Goal: Task Accomplishment & Management: Manage account settings

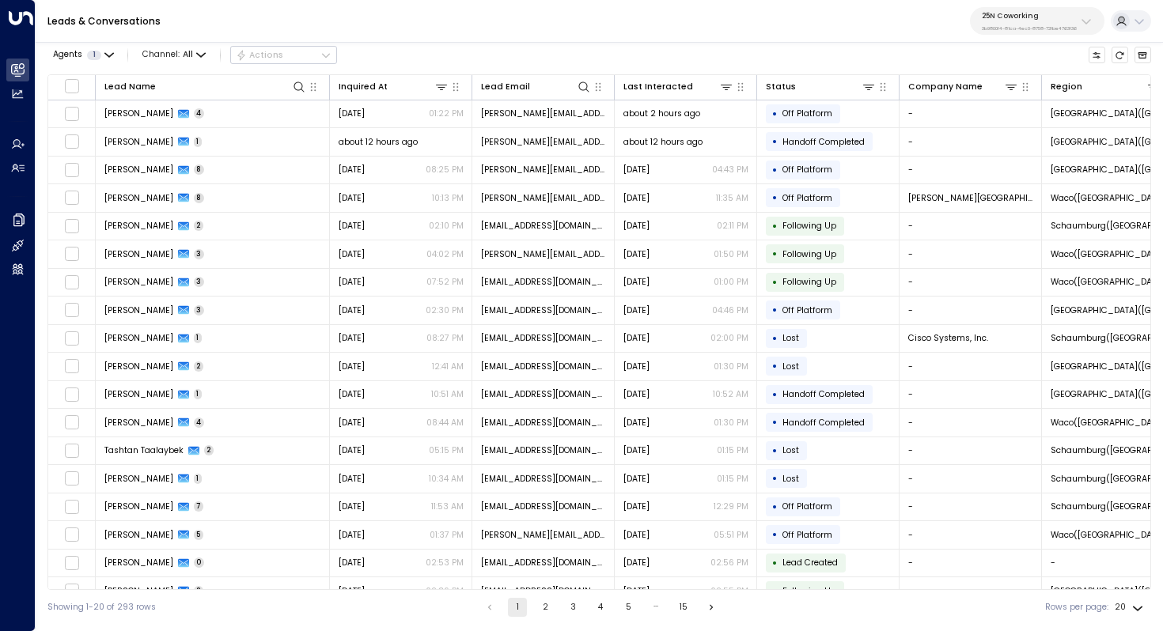
click at [1061, 20] on div "25N Coworking 3b9800f4-81ca-4ec0-8758-72fbe4763f36" at bounding box center [1029, 21] width 95 height 21
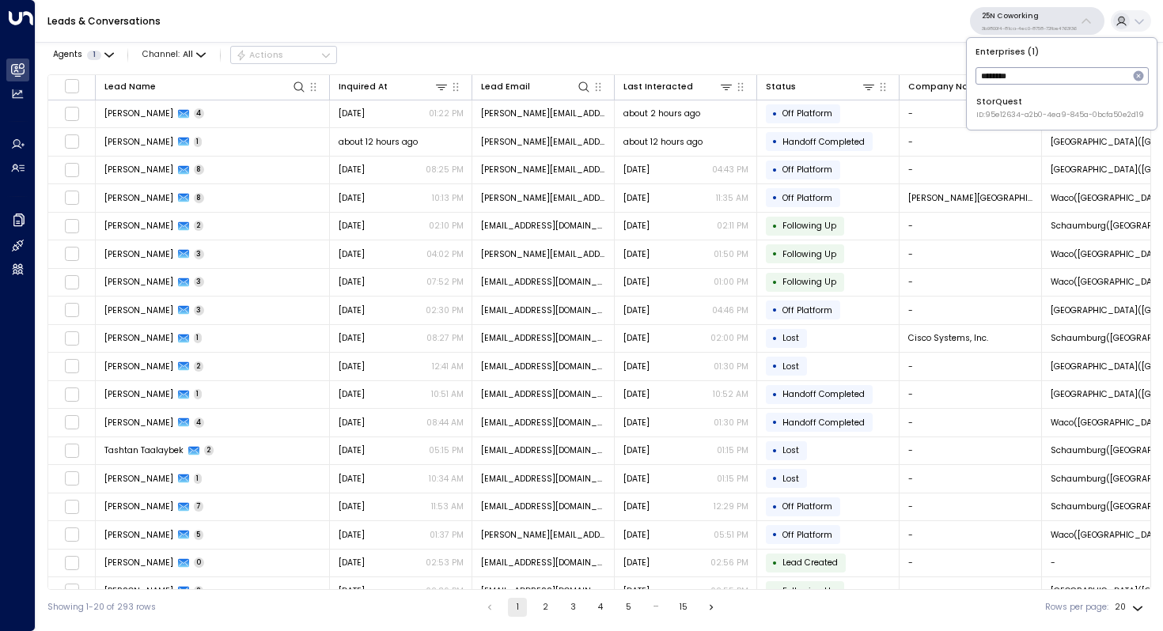
type input "********"
click at [1018, 108] on div "StorQuest ID: 95e12634-a2b0-4ea9-845a-0bcfa50e2d19" at bounding box center [1060, 108] width 168 height 25
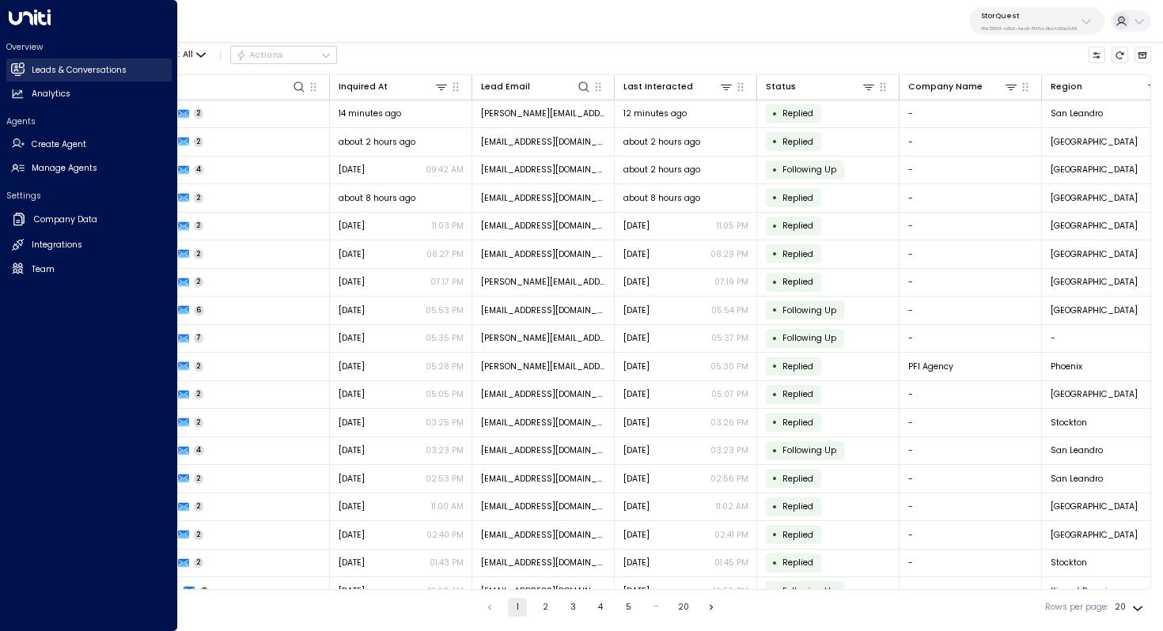
click at [91, 67] on h2 "Leads & Conversations" at bounding box center [79, 70] width 95 height 13
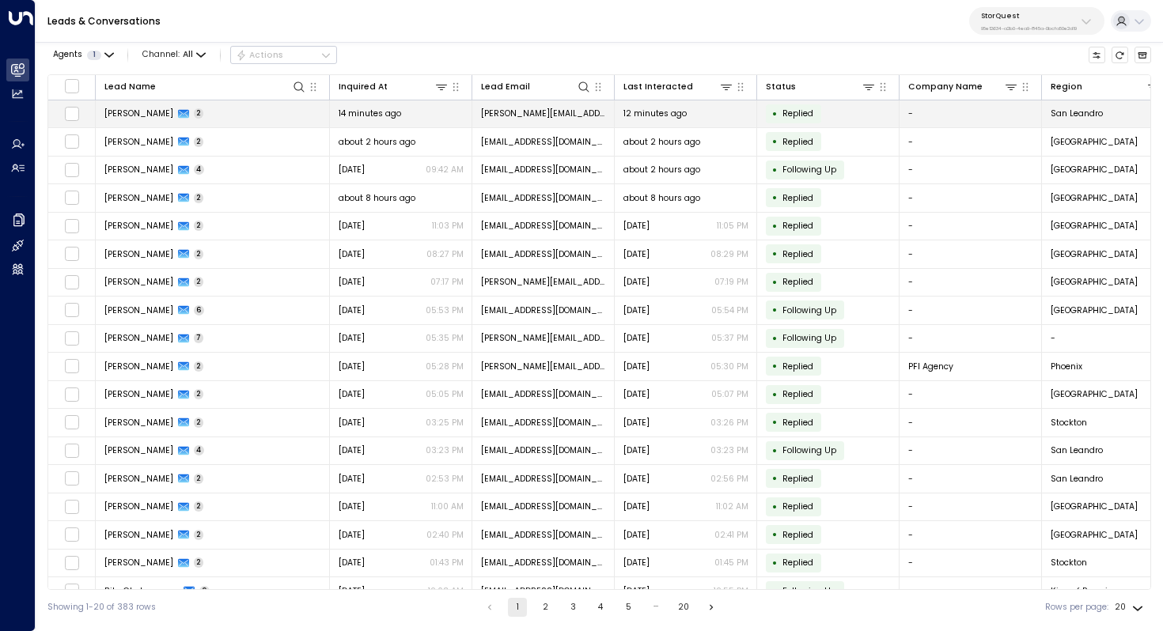
click at [153, 115] on span "[PERSON_NAME]" at bounding box center [138, 114] width 69 height 12
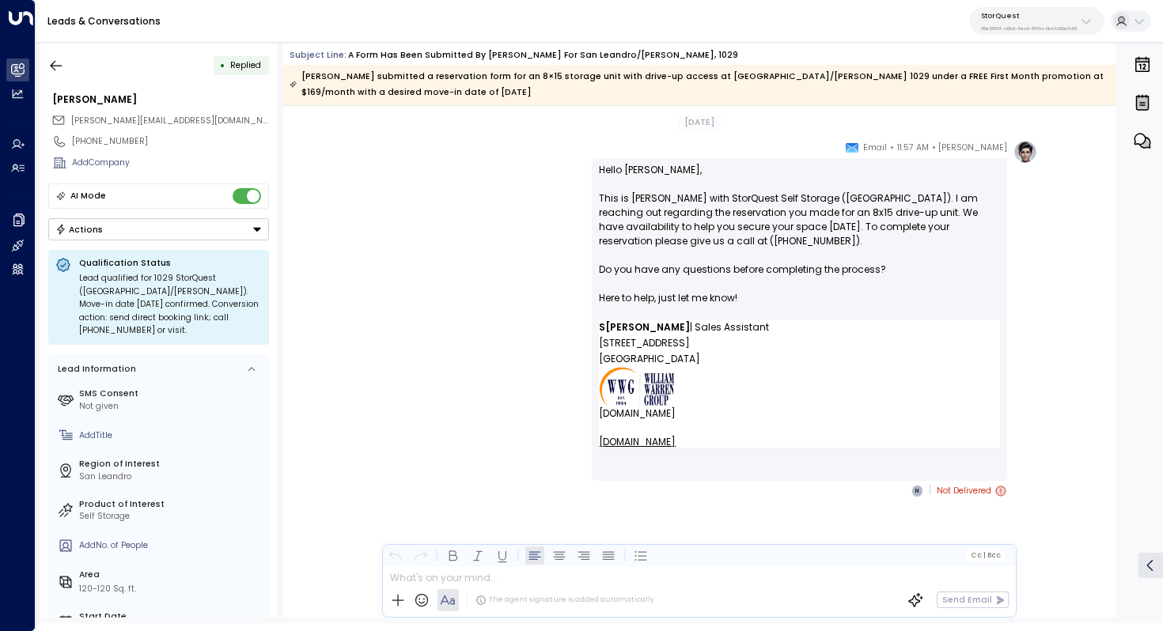
scroll to position [1315, 0]
click at [52, 69] on icon "button" at bounding box center [56, 66] width 16 height 16
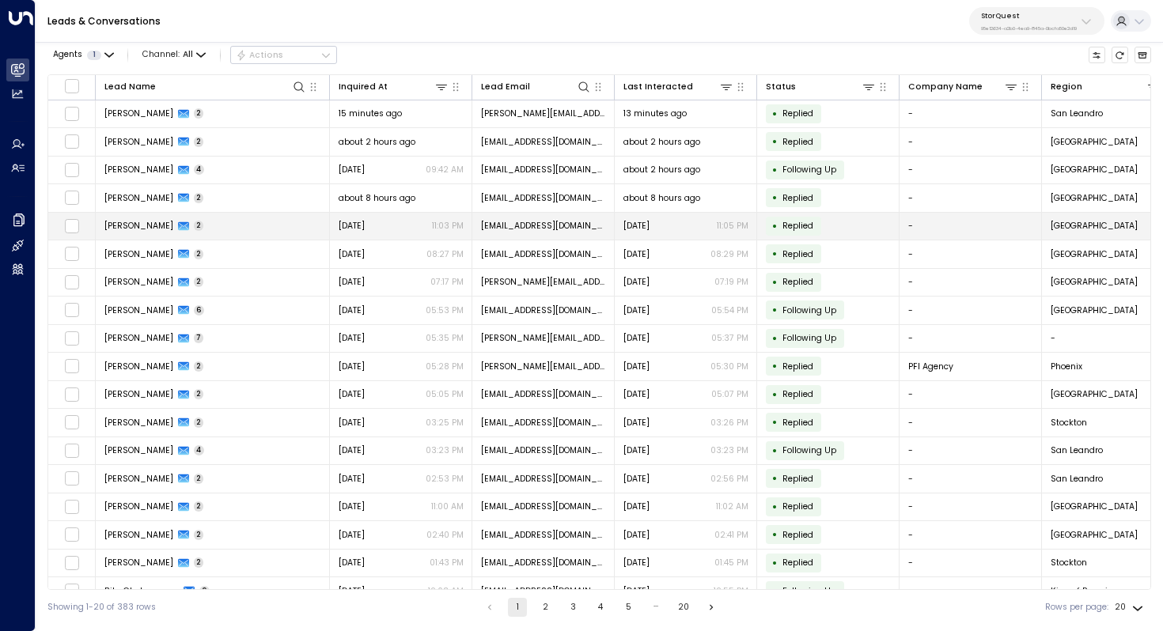
click at [127, 223] on span "[PERSON_NAME]" at bounding box center [138, 226] width 69 height 12
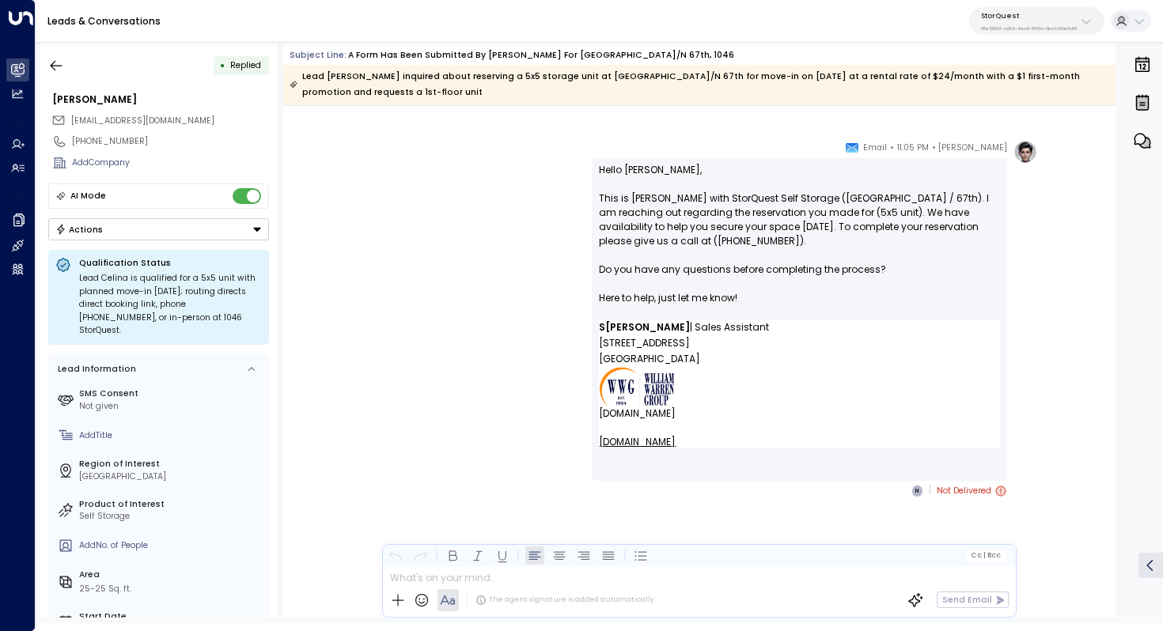
scroll to position [959, 0]
click at [55, 69] on icon "button" at bounding box center [56, 66] width 16 height 16
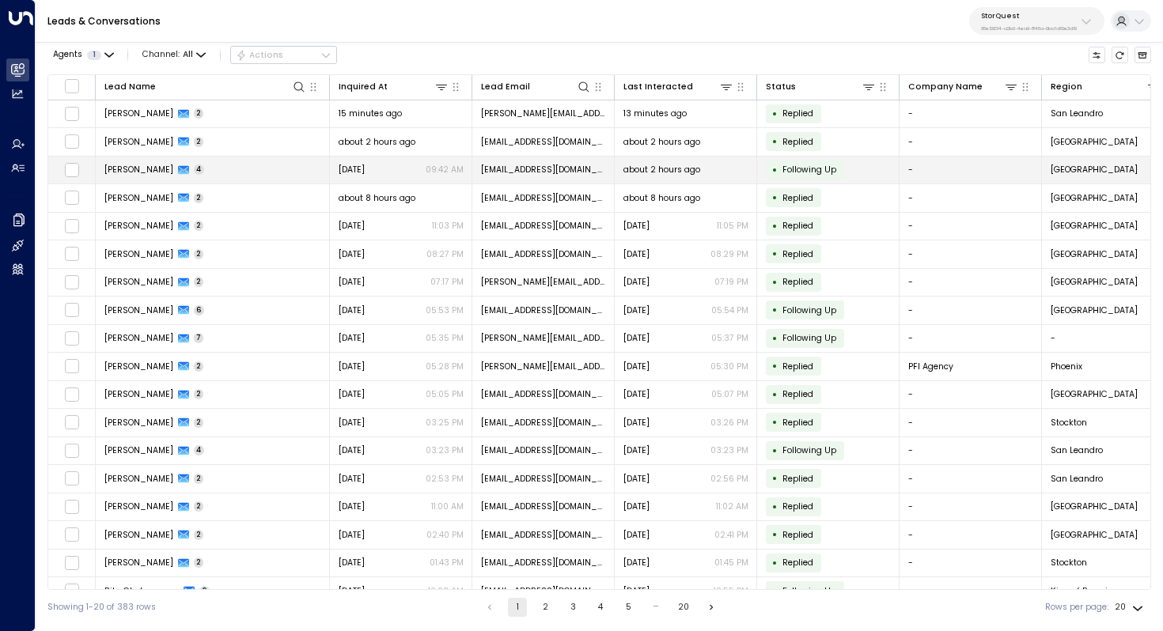
click at [147, 172] on span "[PERSON_NAME]" at bounding box center [138, 170] width 69 height 12
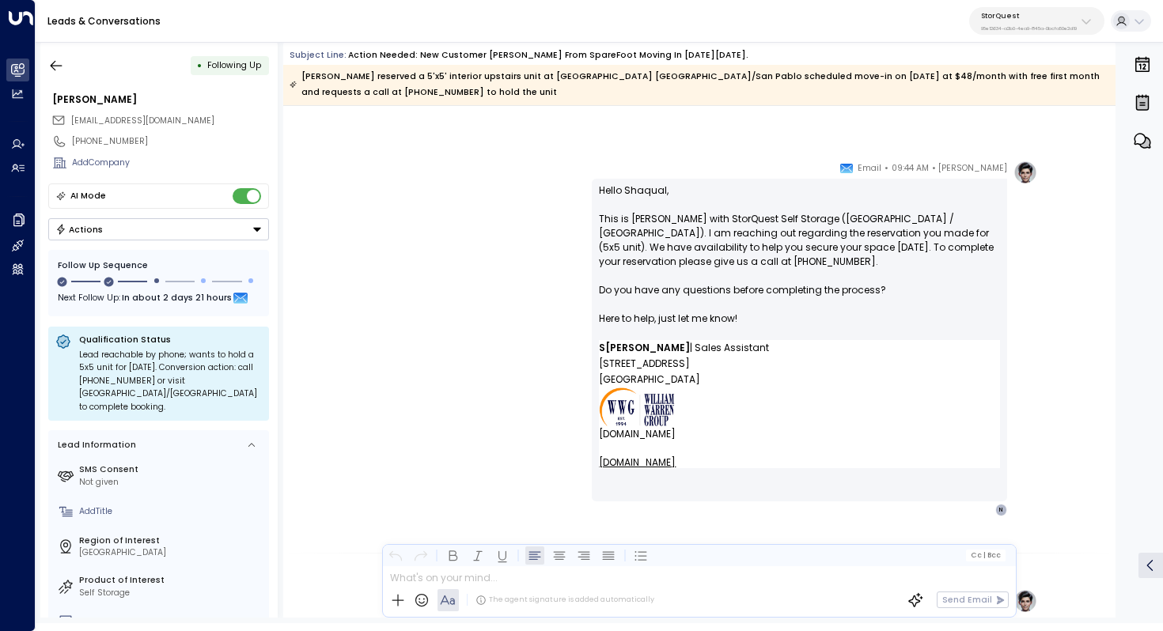
scroll to position [1435, 0]
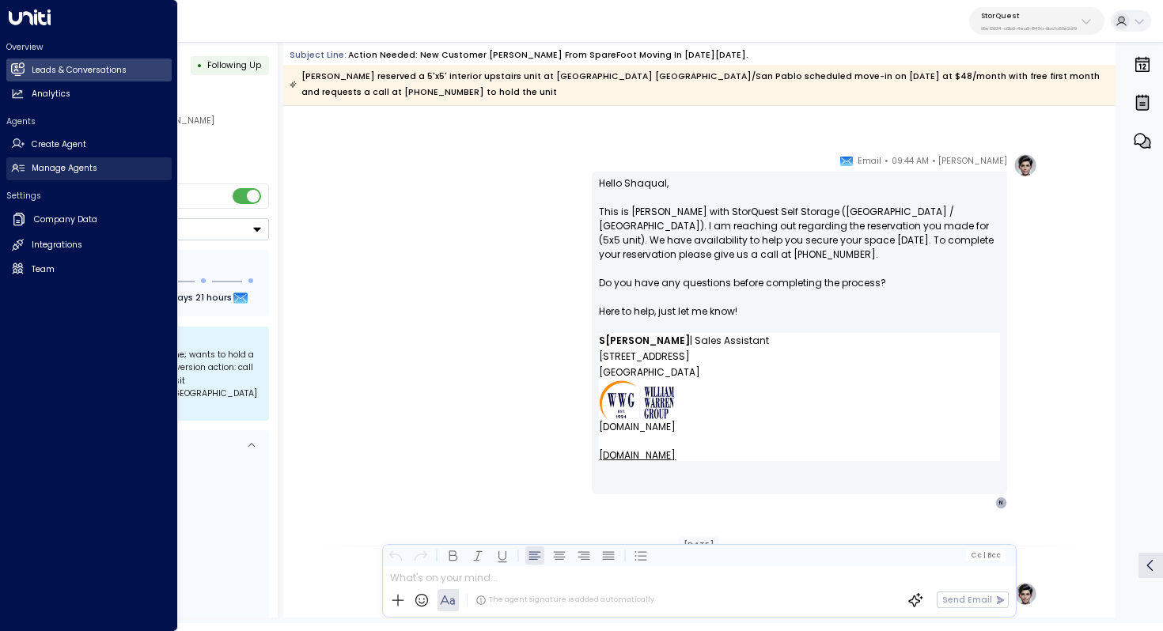
click at [76, 163] on h2 "Manage Agents" at bounding box center [65, 168] width 66 height 13
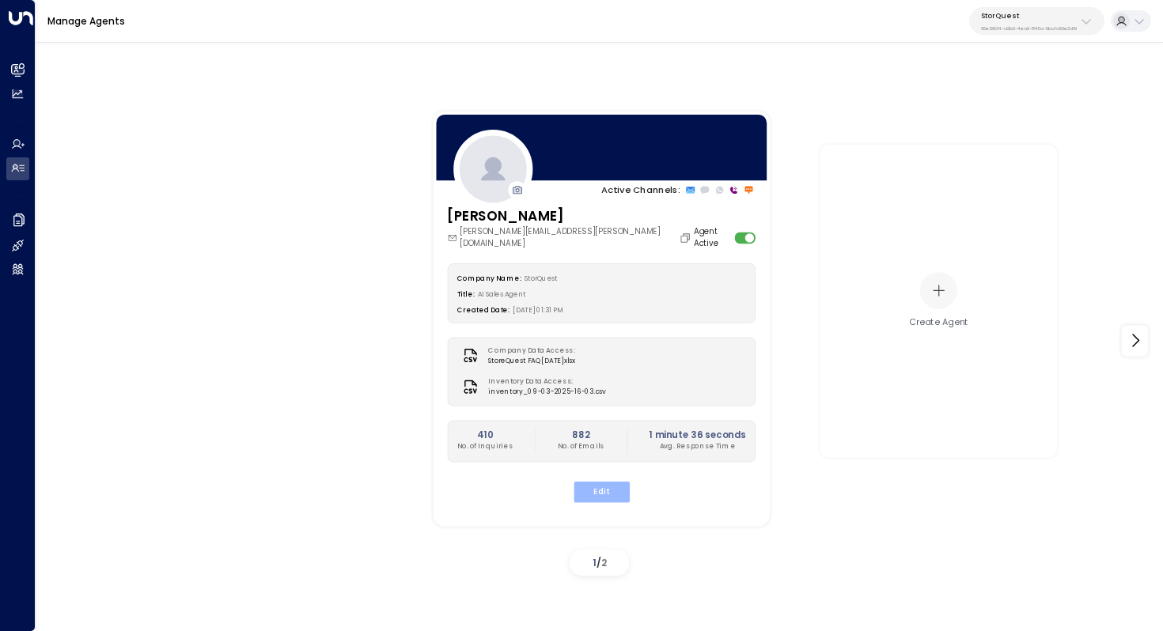
click at [606, 481] on button "Edit" at bounding box center [601, 491] width 56 height 21
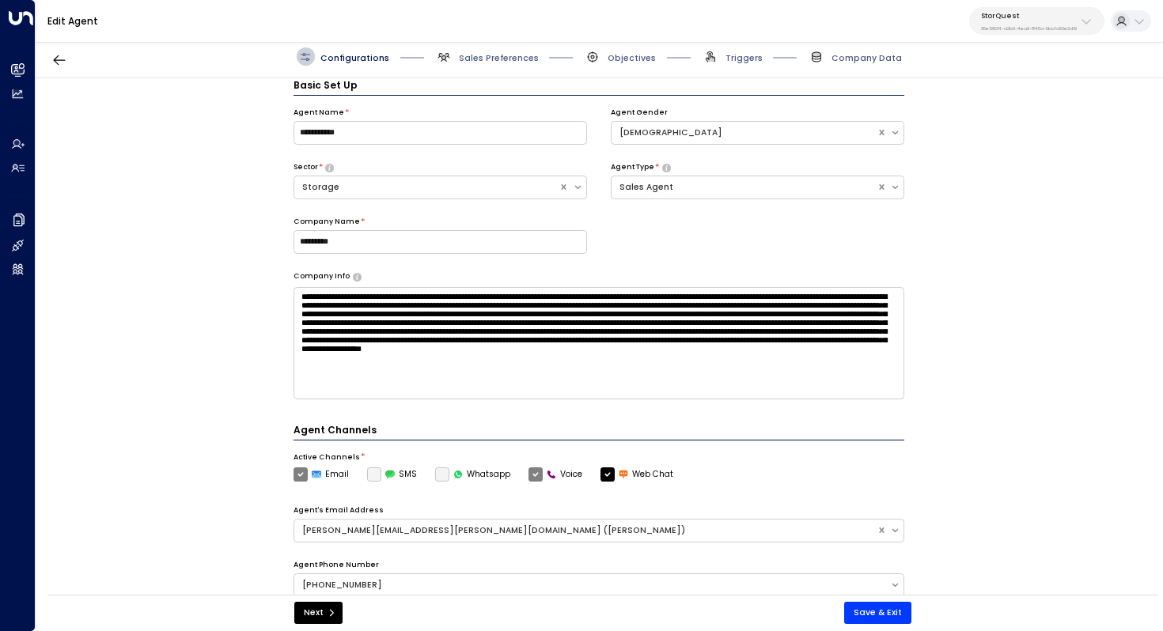
scroll to position [17, 0]
click at [490, 61] on span "Sales Preferences" at bounding box center [499, 58] width 80 height 12
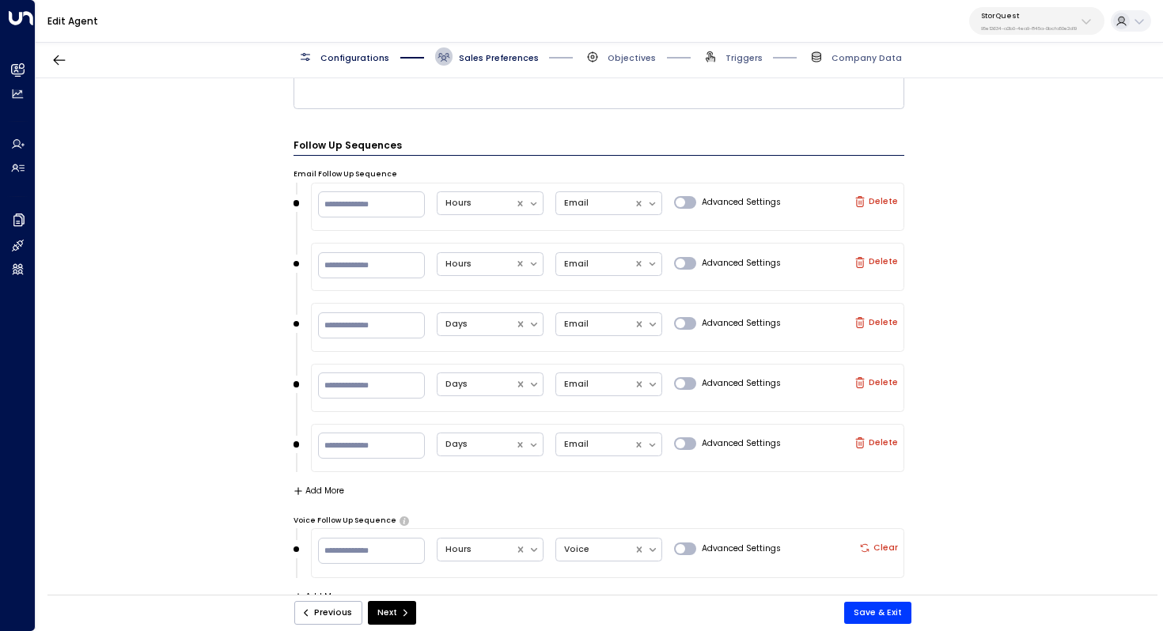
scroll to position [1371, 0]
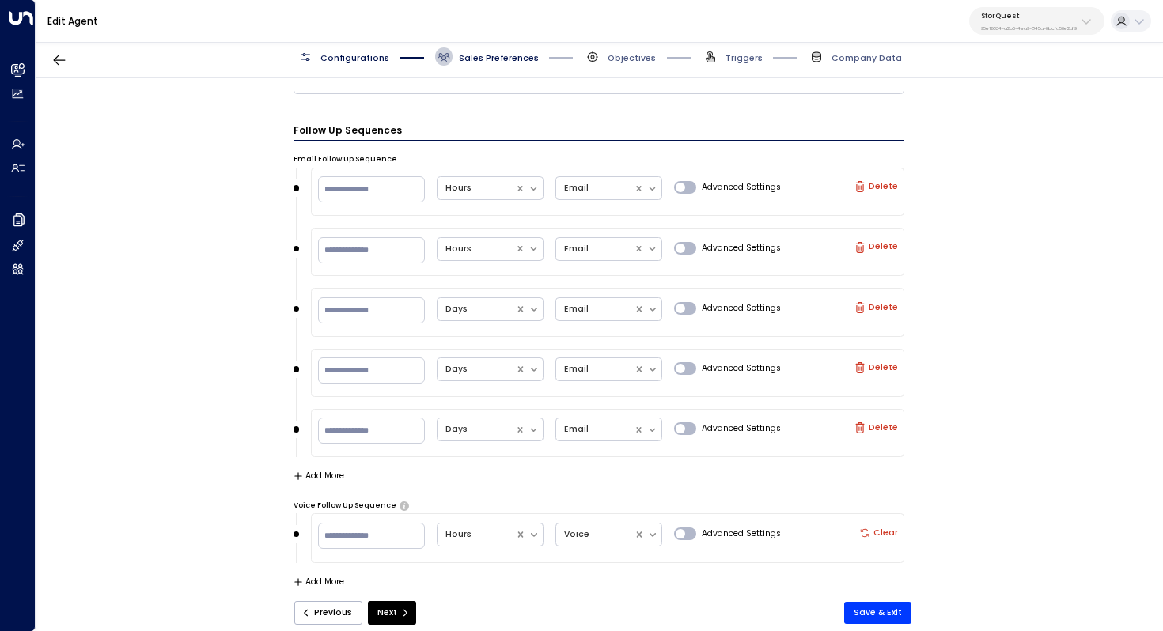
click at [887, 425] on label "Delete" at bounding box center [876, 427] width 44 height 11
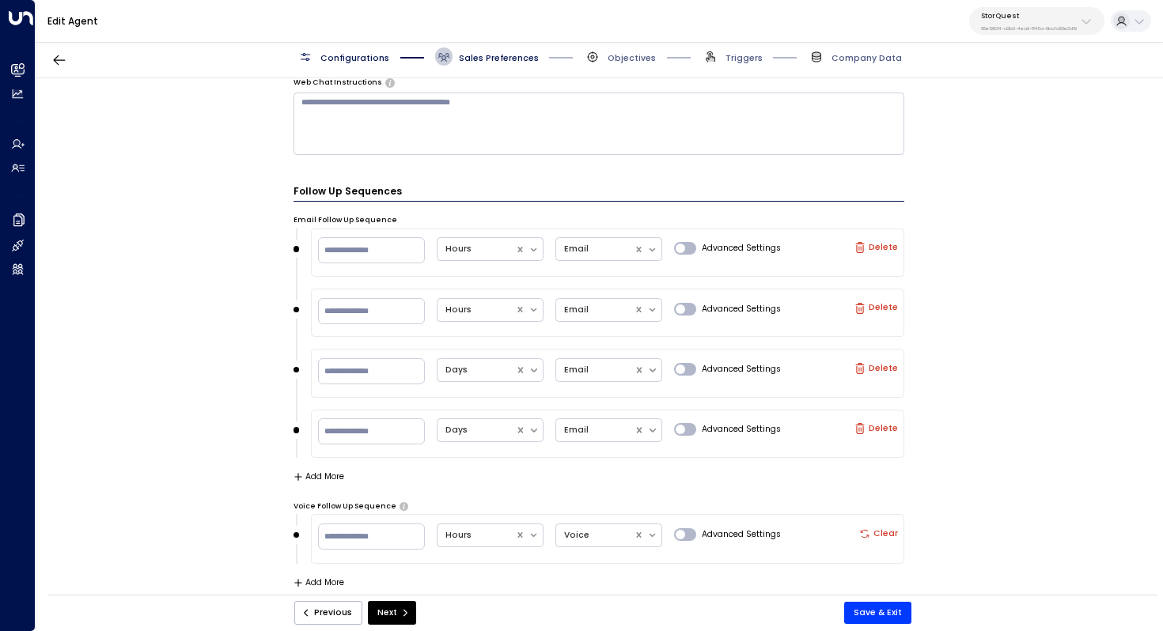
click at [1006, 384] on div "**********" at bounding box center [599, 340] width 1126 height 524
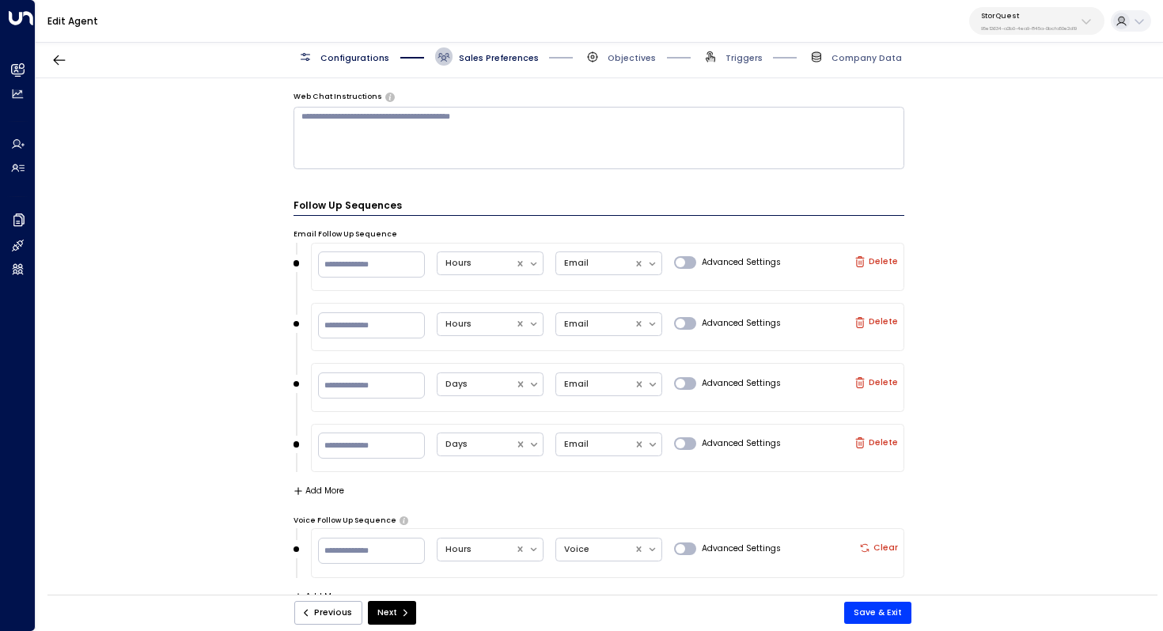
scroll to position [1293, 0]
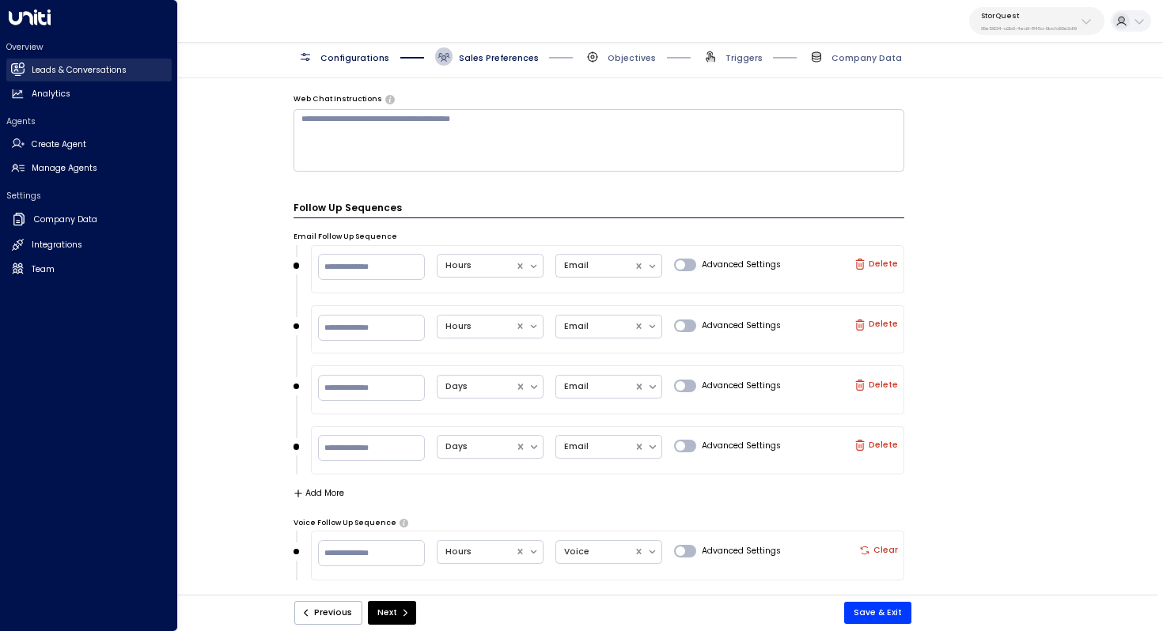
click at [86, 62] on link "Leads & Conversations Leads & Conversations" at bounding box center [88, 70] width 165 height 23
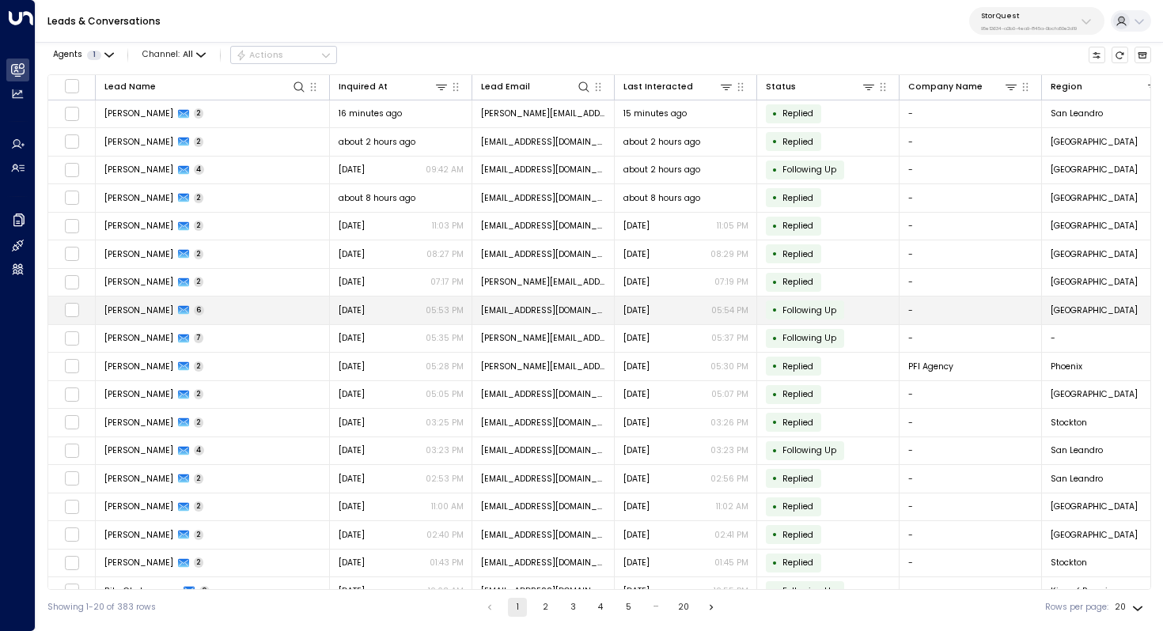
click at [203, 306] on td "[PERSON_NAME] 6" at bounding box center [213, 311] width 234 height 28
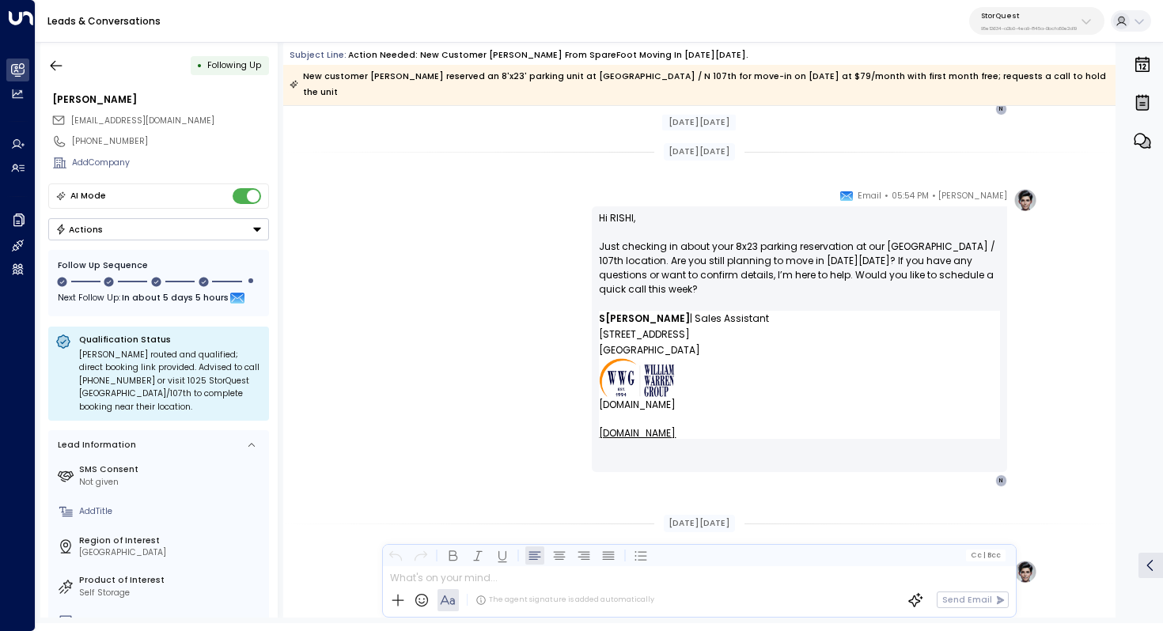
scroll to position [1818, 0]
drag, startPoint x: 858, startPoint y: 249, endPoint x: 655, endPoint y: 244, distance: 203.3
click at [655, 244] on p "Hi RISHI, Just checking in about your 8x23 parking reservation at our [GEOGRAPH…" at bounding box center [799, 262] width 401 height 100
click at [728, 224] on p "Hi RISHI, Just checking in about your 8x23 parking reservation at our [GEOGRAPH…" at bounding box center [799, 262] width 401 height 100
drag, startPoint x: 721, startPoint y: 229, endPoint x: 757, endPoint y: 229, distance: 36.4
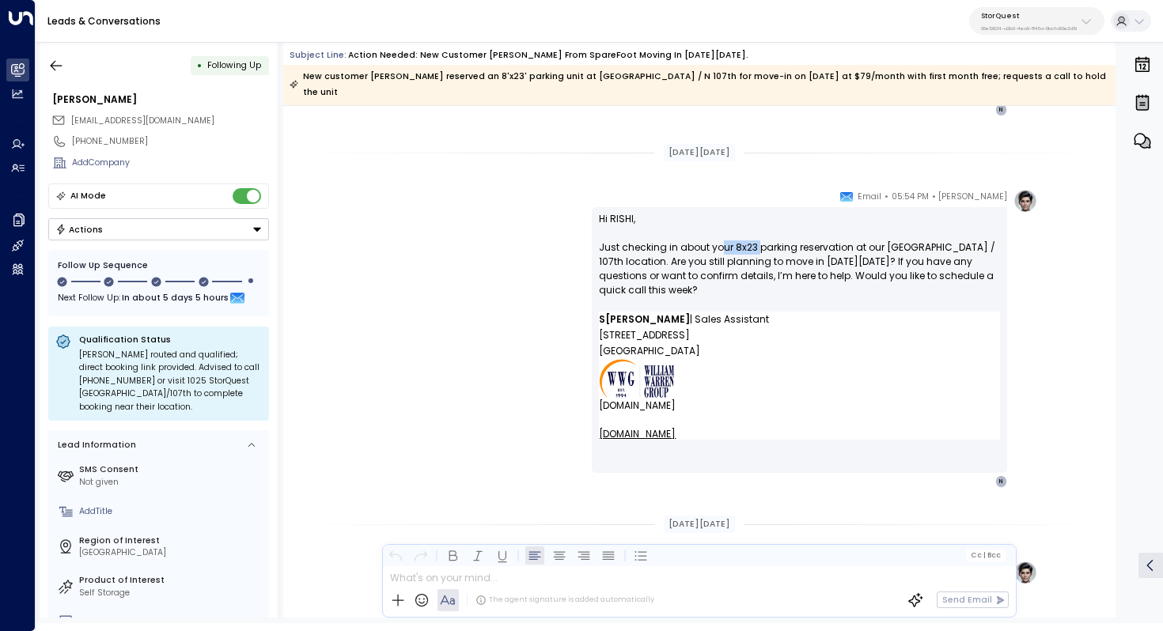
click at [757, 229] on p "Hi RISHI, Just checking in about your 8x23 parking reservation at our [GEOGRAPH…" at bounding box center [799, 262] width 401 height 100
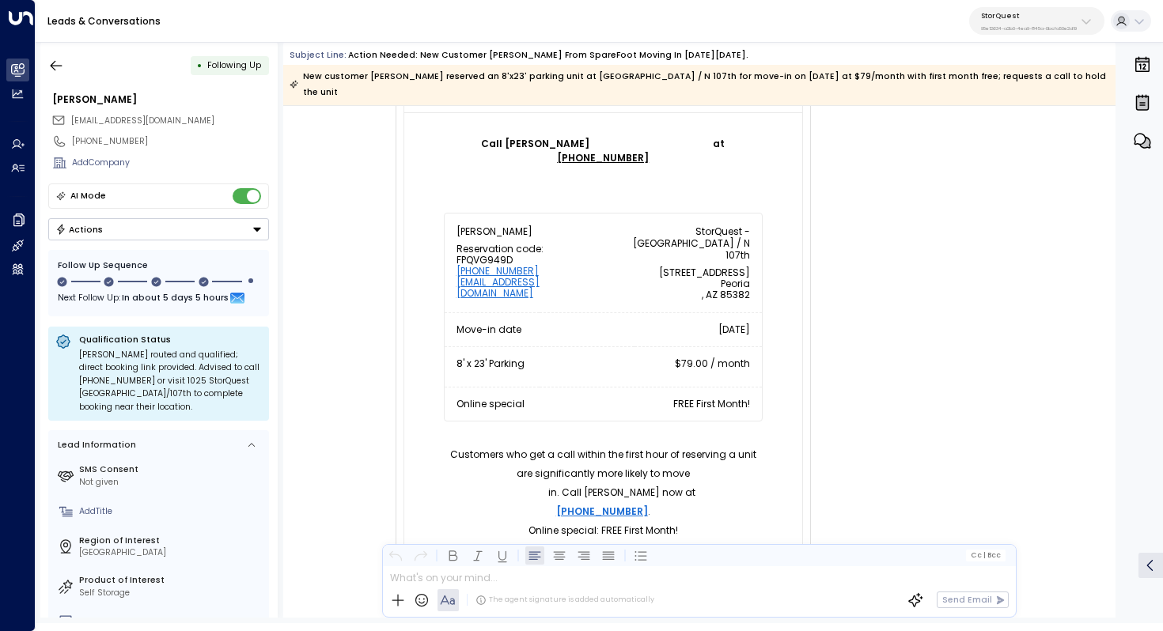
scroll to position [328, 0]
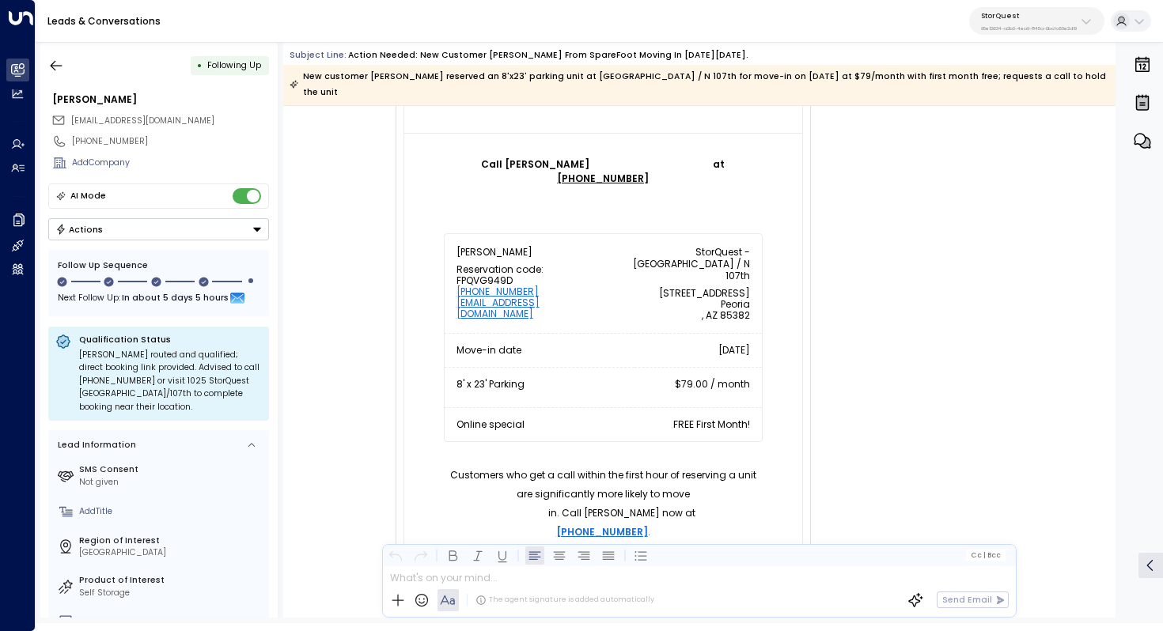
drag, startPoint x: 477, startPoint y: 404, endPoint x: 490, endPoint y: 404, distance: 12.7
click at [490, 320] on div "Reservation code: FPQVG949D [PHONE_NUMBER] [EMAIL_ADDRESS][DOMAIN_NAME]" at bounding box center [523, 291] width 135 height 55
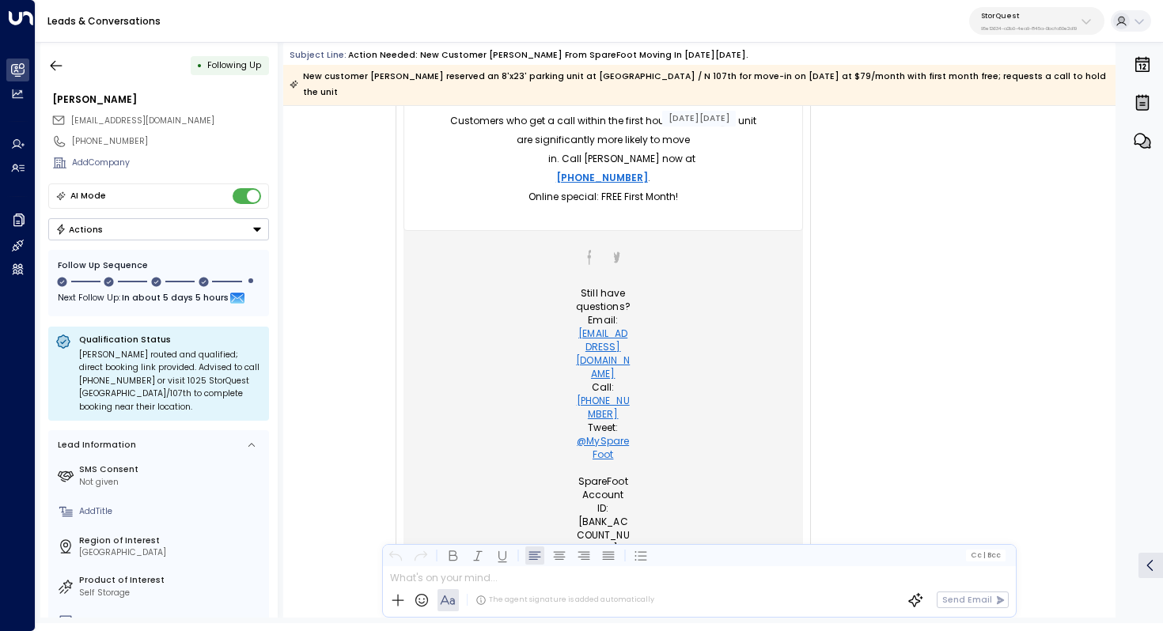
scroll to position [691, 0]
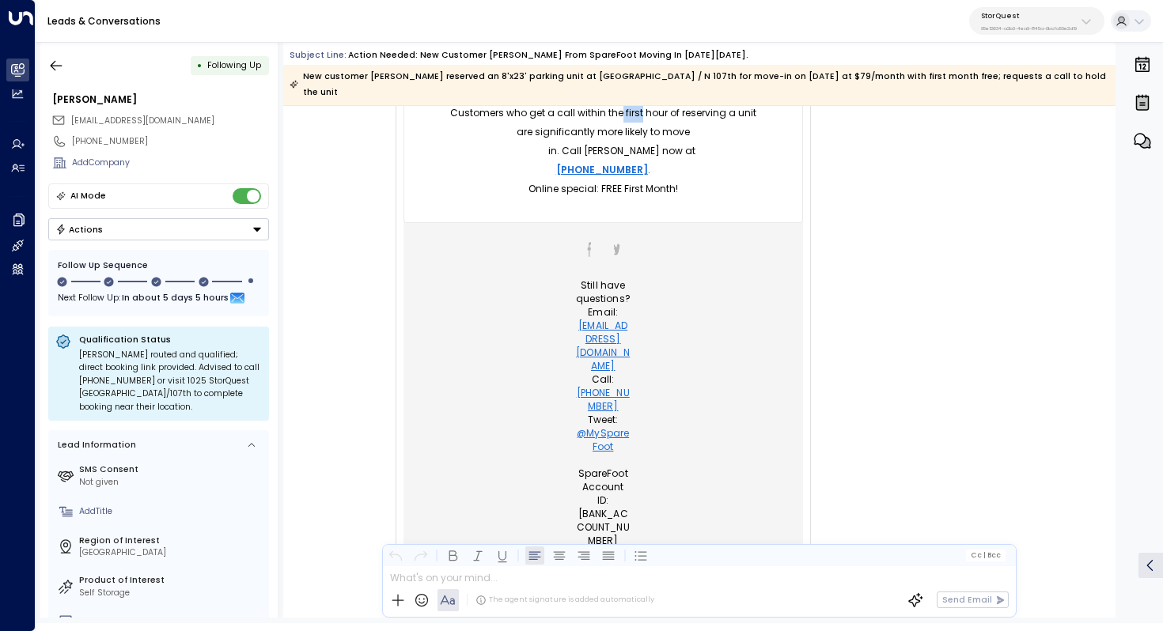
drag, startPoint x: 579, startPoint y: 354, endPoint x: 606, endPoint y: 354, distance: 26.9
click at [606, 180] on p "Customers who get a call within the first hour of reserving a unit are signific…" at bounding box center [603, 142] width 319 height 76
drag, startPoint x: 638, startPoint y: 354, endPoint x: 636, endPoint y: 373, distance: 18.3
click at [636, 180] on p "Customers who get a call within the first hour of reserving a unit are signific…" at bounding box center [603, 142] width 319 height 76
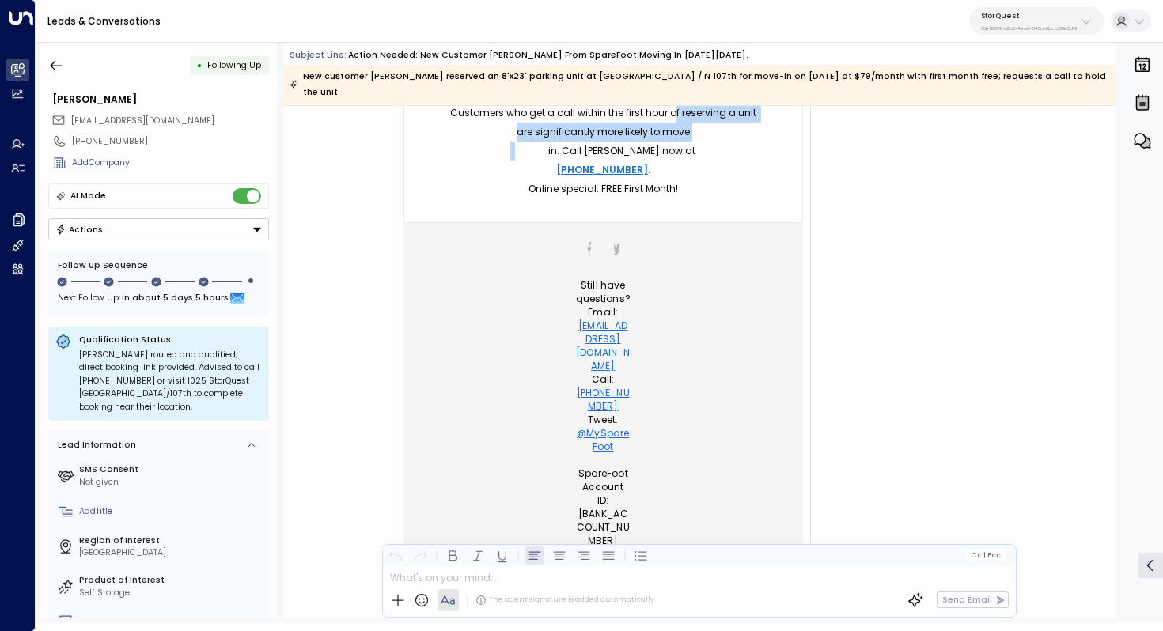
click at [636, 180] on p "Customers who get a call within the first hour of reserving a unit are signific…" at bounding box center [603, 142] width 319 height 76
